Goal: Check status: Check status

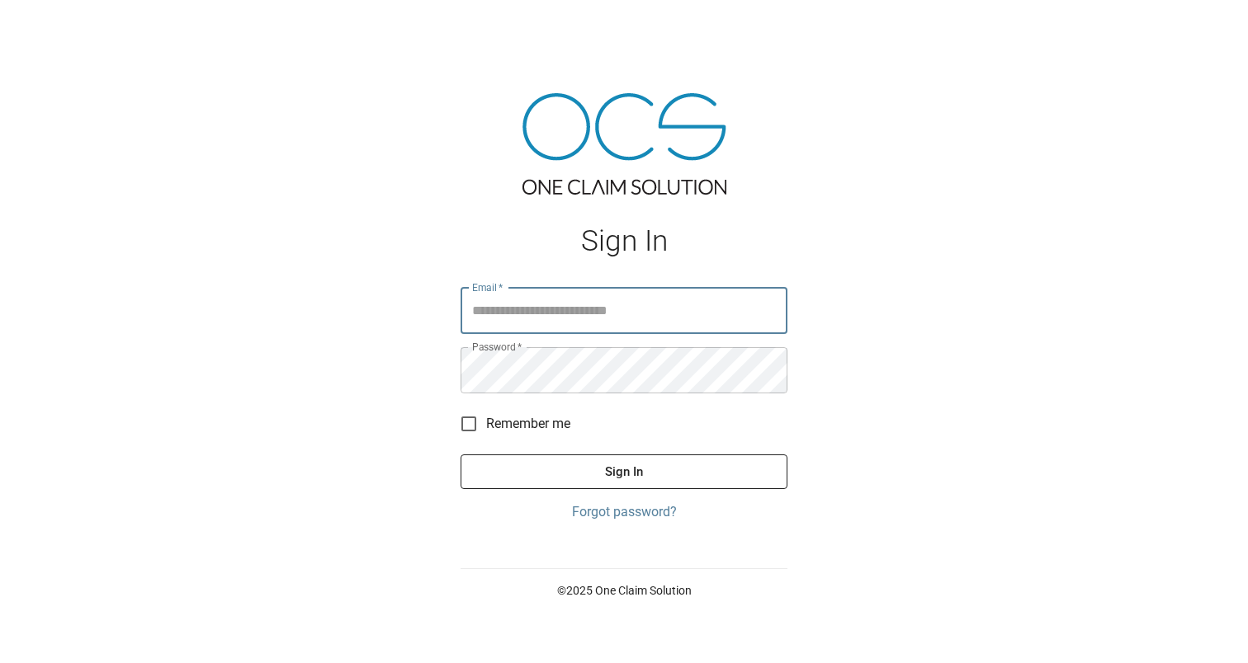
type input "**********"
click at [624, 471] on button "Sign In" at bounding box center [623, 472] width 327 height 35
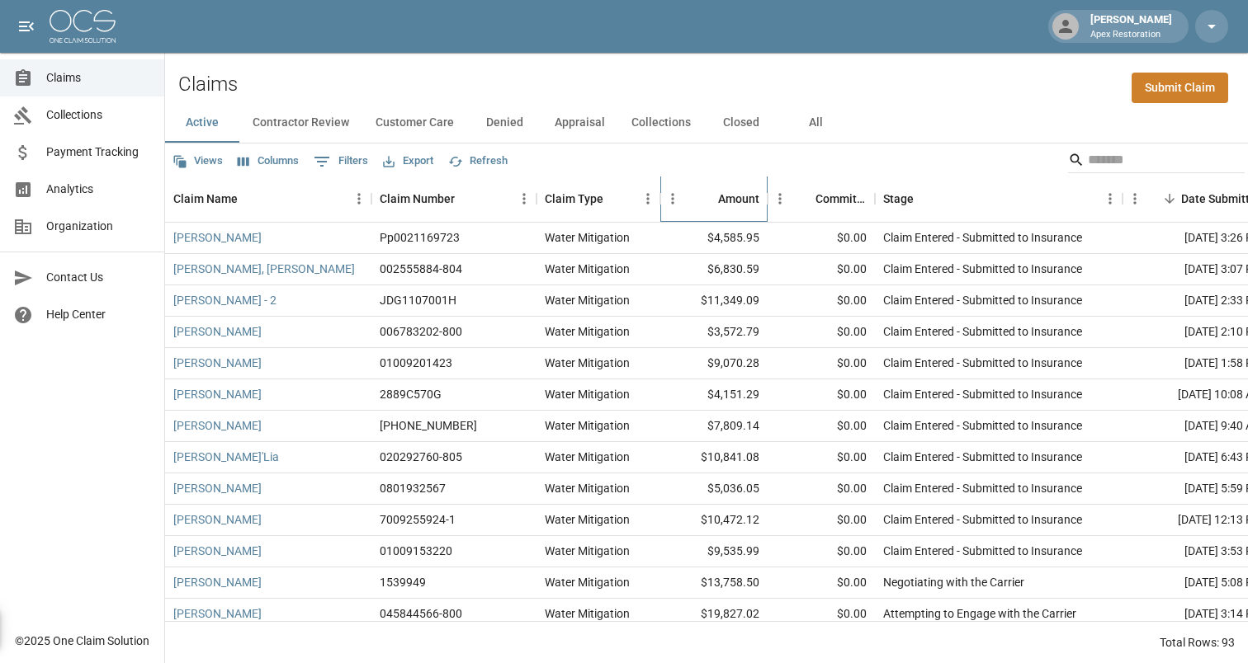
click at [746, 200] on div "Amount" at bounding box center [738, 199] width 41 height 46
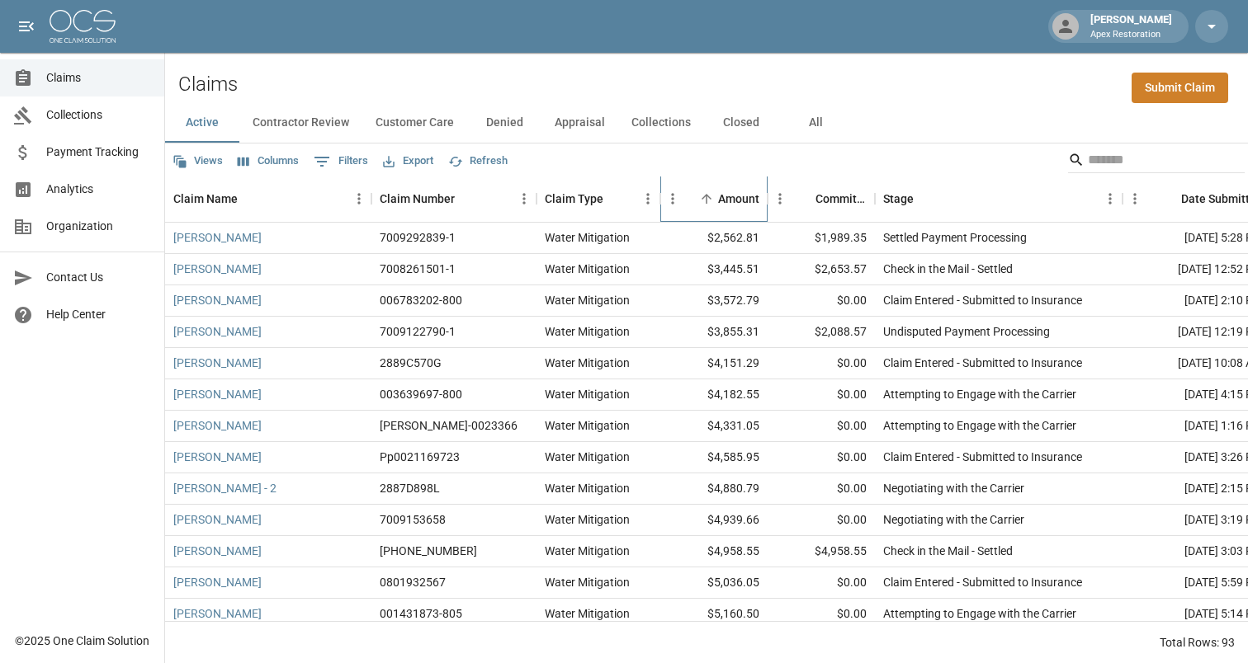
click at [746, 200] on div "Amount" at bounding box center [738, 199] width 41 height 46
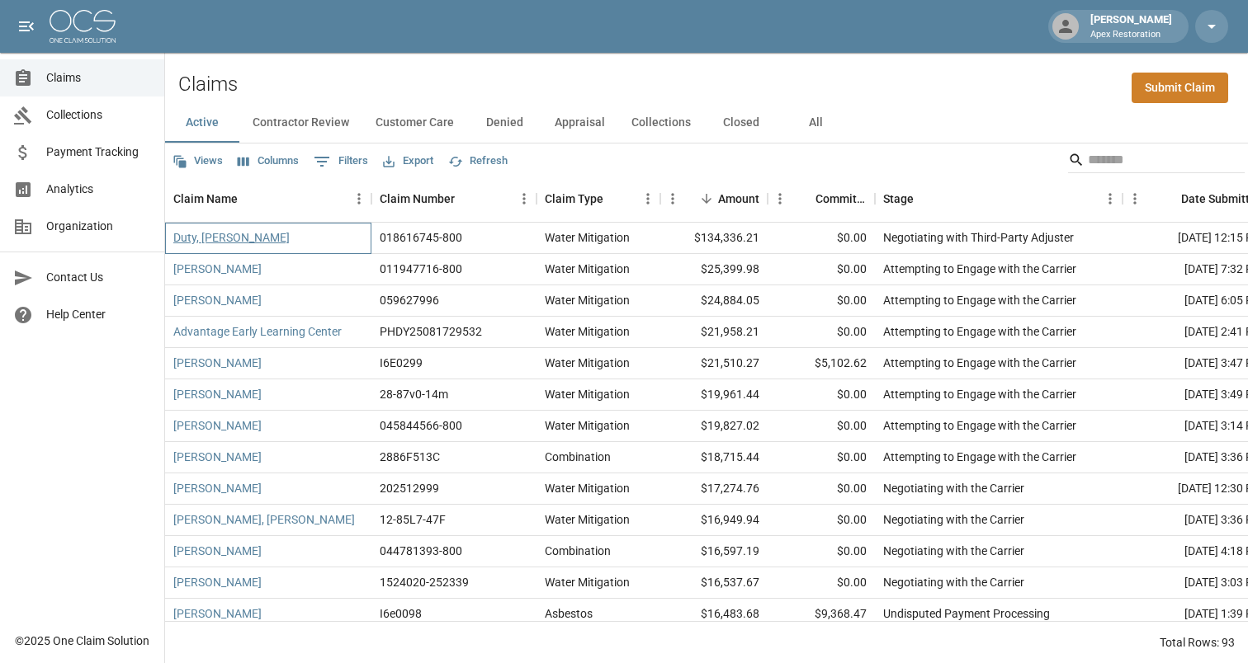
click at [199, 238] on link "Duty, [PERSON_NAME]" at bounding box center [231, 237] width 116 height 17
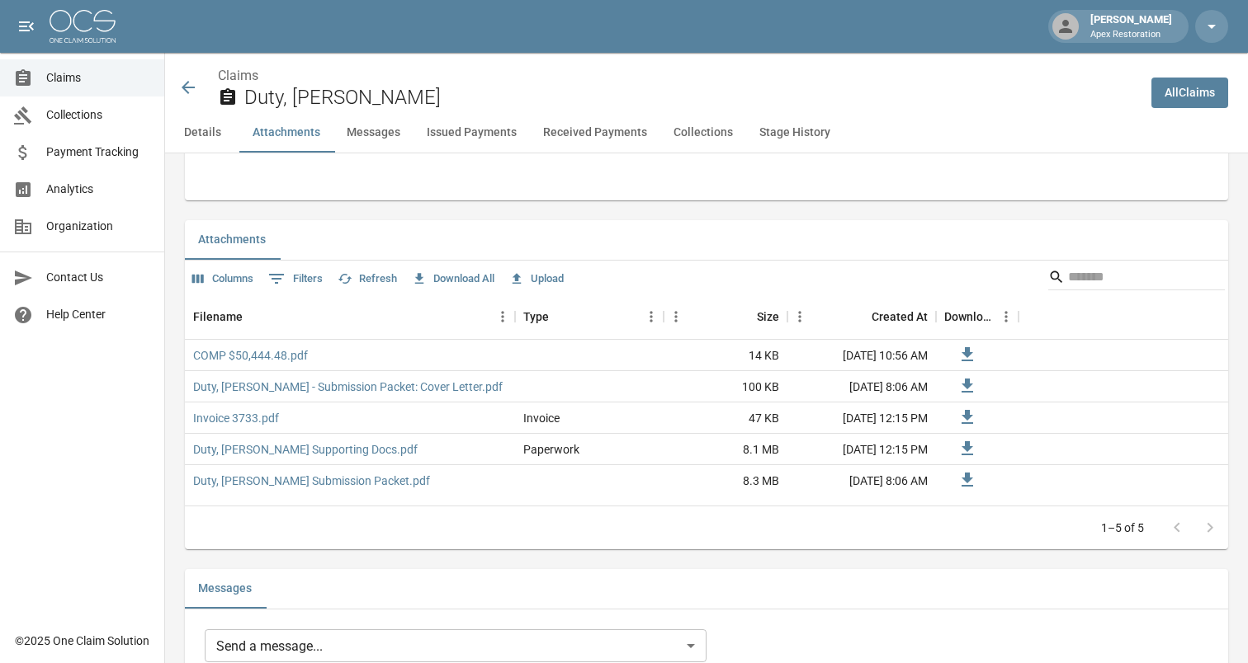
scroll to position [942, 0]
click at [1211, 522] on div at bounding box center [1193, 526] width 66 height 33
